Goal: Information Seeking & Learning: Learn about a topic

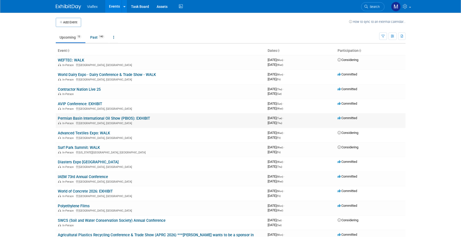
click at [94, 116] on link "Permian Basin International Oil Show (PBIOS): EXHIBIT" at bounding box center [104, 118] width 92 height 5
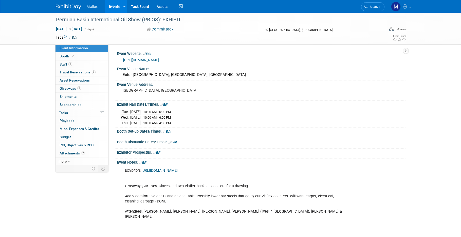
drag, startPoint x: 215, startPoint y: 169, endPoint x: 143, endPoint y: 169, distance: 72.0
click at [143, 169] on div "Exhibitors: [URL][DOMAIN_NAME] Giveaways, JKnives, Gloves and two Viaflex backp…" at bounding box center [235, 233] width 229 height 137
copy div "Exhibitors: [URL][DOMAIN_NAME]"
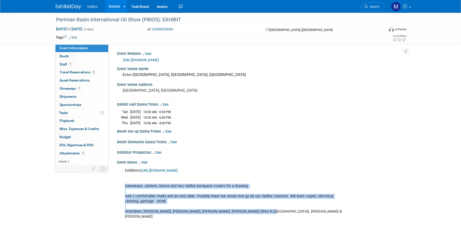
drag, startPoint x: 265, startPoint y: 209, endPoint x: 123, endPoint y: 185, distance: 144.1
click at [123, 185] on div "Exhibitors: [URL][DOMAIN_NAME] Giveaways, JKnives, Gloves and two Viaflex backp…" at bounding box center [235, 233] width 229 height 137
copy div "Giveaways, JKnives, Gloves and two Viaflex backpack coolers for a drawing. Add …"
click at [160, 169] on link "[URL][DOMAIN_NAME]" at bounding box center [160, 170] width 36 height 4
drag, startPoint x: 206, startPoint y: 168, endPoint x: 195, endPoint y: 168, distance: 11.2
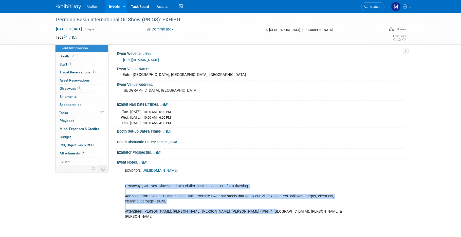
click at [167, 168] on link "[URL][DOMAIN_NAME]" at bounding box center [160, 170] width 36 height 4
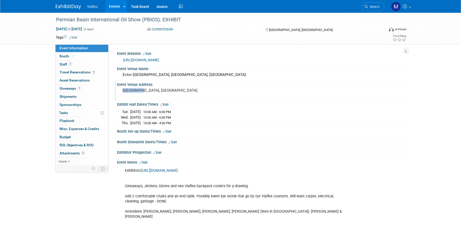
drag, startPoint x: 146, startPoint y: 90, endPoint x: 121, endPoint y: 90, distance: 24.9
click at [121, 90] on div "[GEOGRAPHIC_DATA], [GEOGRAPHIC_DATA]" at bounding box center [177, 93] width 113 height 12
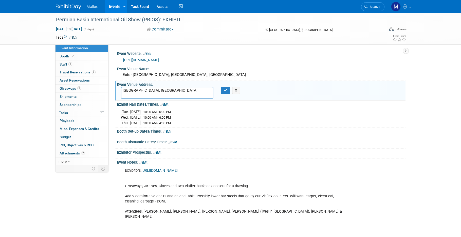
drag, startPoint x: 144, startPoint y: 90, endPoint x: 115, endPoint y: 89, distance: 28.7
click at [116, 89] on div "Event Venue Address: [GEOGRAPHIC_DATA], [GEOGRAPHIC_DATA] [GEOGRAPHIC_DATA], [G…" at bounding box center [260, 91] width 291 height 20
drag, startPoint x: 56, startPoint y: 19, endPoint x: 139, endPoint y: 20, distance: 83.7
click at [139, 20] on div "Permian Basin International Oil Show (PBIOS): EXHIBIT" at bounding box center [215, 19] width 323 height 9
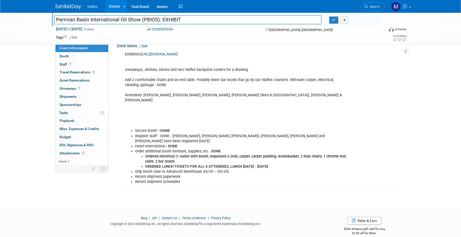
scroll to position [116, 0]
click at [63, 56] on span "Booth" at bounding box center [67, 56] width 15 height 4
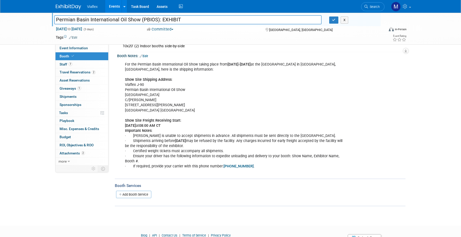
scroll to position [32, 0]
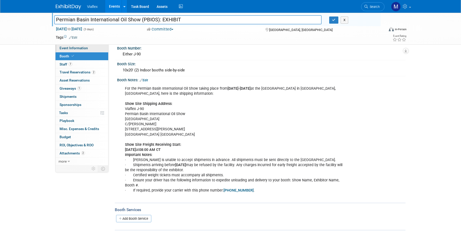
click at [65, 49] on span "Event Information" at bounding box center [74, 48] width 28 height 4
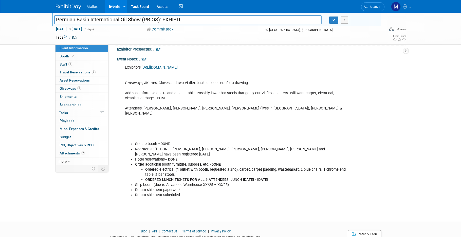
scroll to position [106, 0]
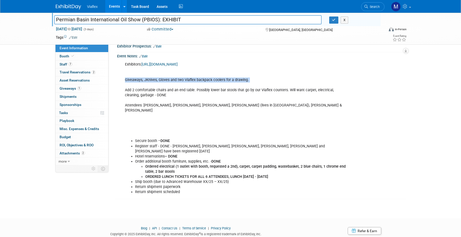
drag, startPoint x: 126, startPoint y: 77, endPoint x: 252, endPoint y: 81, distance: 126.9
click at [252, 81] on div "Exhibitors: [URL][DOMAIN_NAME] Giveaways, JKnives, Gloves and two Viaflex backp…" at bounding box center [235, 127] width 229 height 137
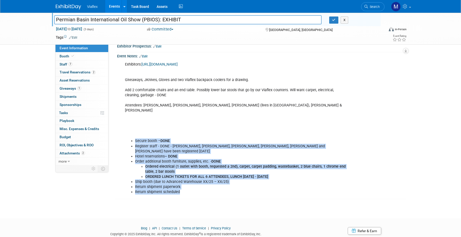
drag, startPoint x: 189, startPoint y: 186, endPoint x: 127, endPoint y: 131, distance: 83.0
click at [127, 131] on div "Exhibitors: [URL][DOMAIN_NAME] Giveaways, JKnives, Gloves and two Viaflex backp…" at bounding box center [235, 127] width 229 height 137
drag, startPoint x: 254, startPoint y: 187, endPoint x: 202, endPoint y: 159, distance: 59.2
click at [254, 187] on div "Exhibitors: [URL][DOMAIN_NAME] Giveaways, JKnives, Gloves and two Viaflex backp…" at bounding box center [235, 127] width 229 height 137
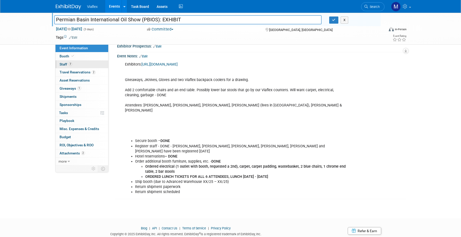
click at [62, 63] on span "Staff 7" at bounding box center [66, 64] width 13 height 4
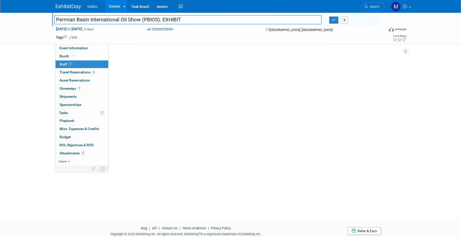
scroll to position [0, 0]
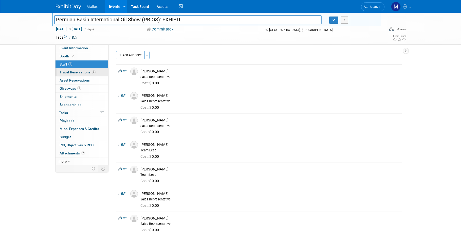
click at [62, 71] on span "Travel Reservations 2" at bounding box center [78, 72] width 36 height 4
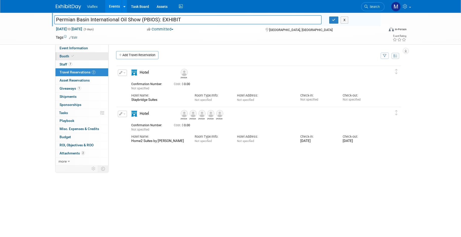
click at [63, 55] on span "Booth" at bounding box center [67, 56] width 15 height 4
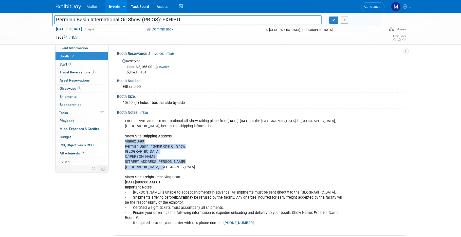
drag, startPoint x: 170, startPoint y: 166, endPoint x: 123, endPoint y: 137, distance: 55.8
click at [123, 137] on div "For the Permian Basin International Oil Show taking place from [DATE]-[DATE] at…" at bounding box center [235, 174] width 229 height 117
click at [169, 165] on div "For the Permian Basin International Oil Show taking place from [DATE]-[DATE] at…" at bounding box center [235, 174] width 229 height 117
drag, startPoint x: 167, startPoint y: 165, endPoint x: 121, endPoint y: 140, distance: 51.8
click at [121, 140] on div "For the Permian Basin International Oil Show taking place from [DATE]-[DATE] at…" at bounding box center [235, 174] width 229 height 117
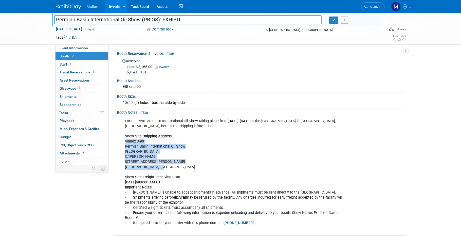
copy div "Viaflex J-90 Permian Basin International Oil Show [GEOGRAPHIC_DATA] C/[PERSON_N…"
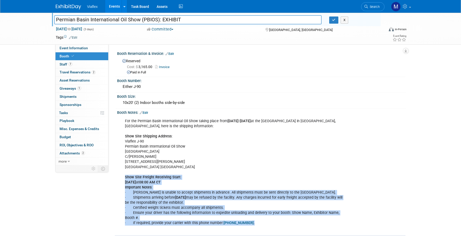
drag, startPoint x: 121, startPoint y: 173, endPoint x: 260, endPoint y: 220, distance: 147.0
click at [261, 221] on div "For the Permian Basin International Oil Show taking place from [DATE]-[DATE] at…" at bounding box center [235, 174] width 229 height 117
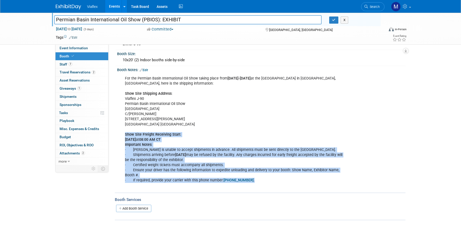
scroll to position [43, 0]
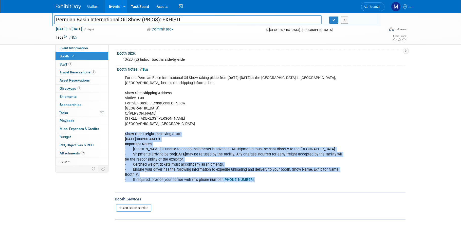
copy div "Show Site Freight Receiving Start : [DATE] 08:00 AM CT Important Notes : · [PER…"
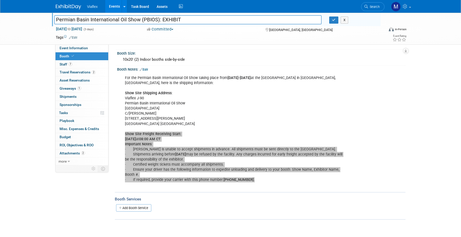
drag, startPoint x: 7, startPoint y: 126, endPoint x: 166, endPoint y: 157, distance: 161.5
click at [166, 157] on div "For the Permian Basin International Oil Show taking place from [DATE]-[DATE] at…" at bounding box center [235, 131] width 229 height 117
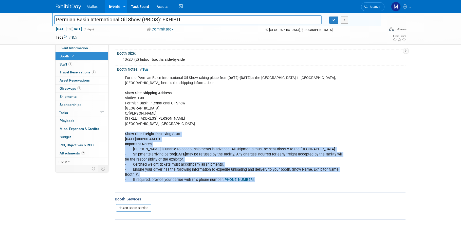
click at [125, 132] on b "Show Site Freight Receiving Start" at bounding box center [153, 134] width 56 height 4
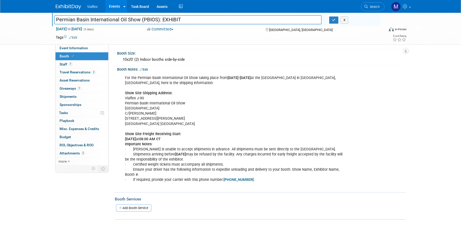
scroll to position [43, 0]
click at [191, 132] on div "For the Permian Basin International Oil Show taking place from [DATE]-[DATE] at…" at bounding box center [235, 131] width 229 height 117
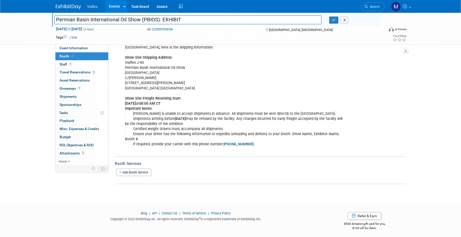
scroll to position [78, 0]
